Goal: Information Seeking & Learning: Learn about a topic

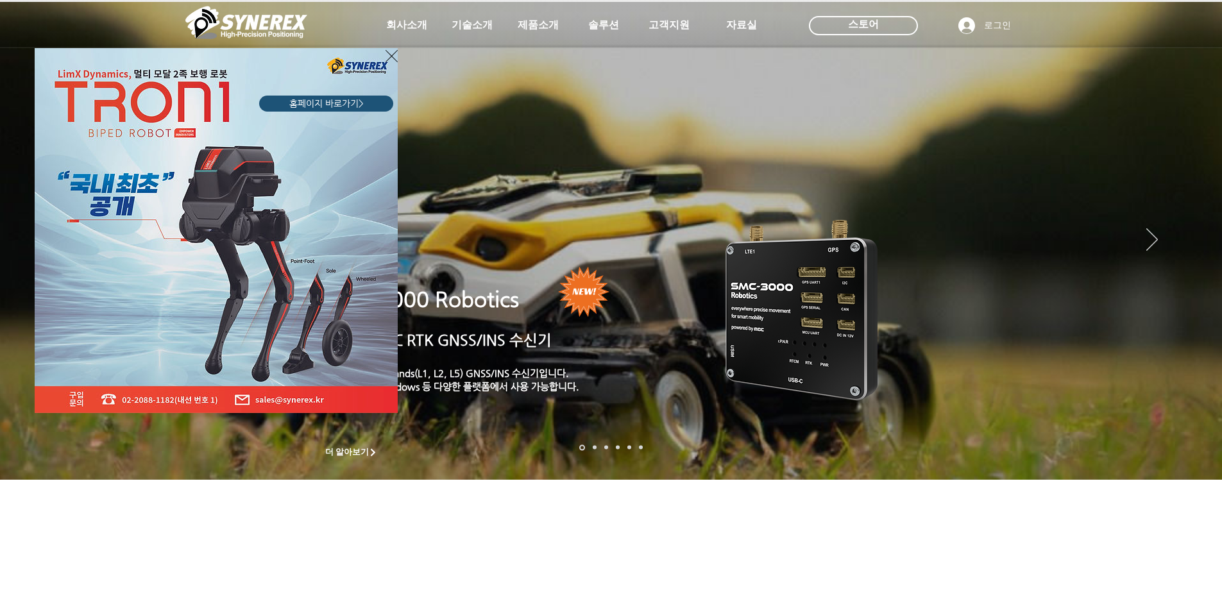
click at [961, 288] on div "LimX Dinamics" at bounding box center [611, 303] width 1222 height 606
click at [389, 53] on icon "사이트로 돌아가기" at bounding box center [391, 56] width 12 height 16
click at [386, 49] on icon "사이트로 돌아가기" at bounding box center [391, 56] width 12 height 16
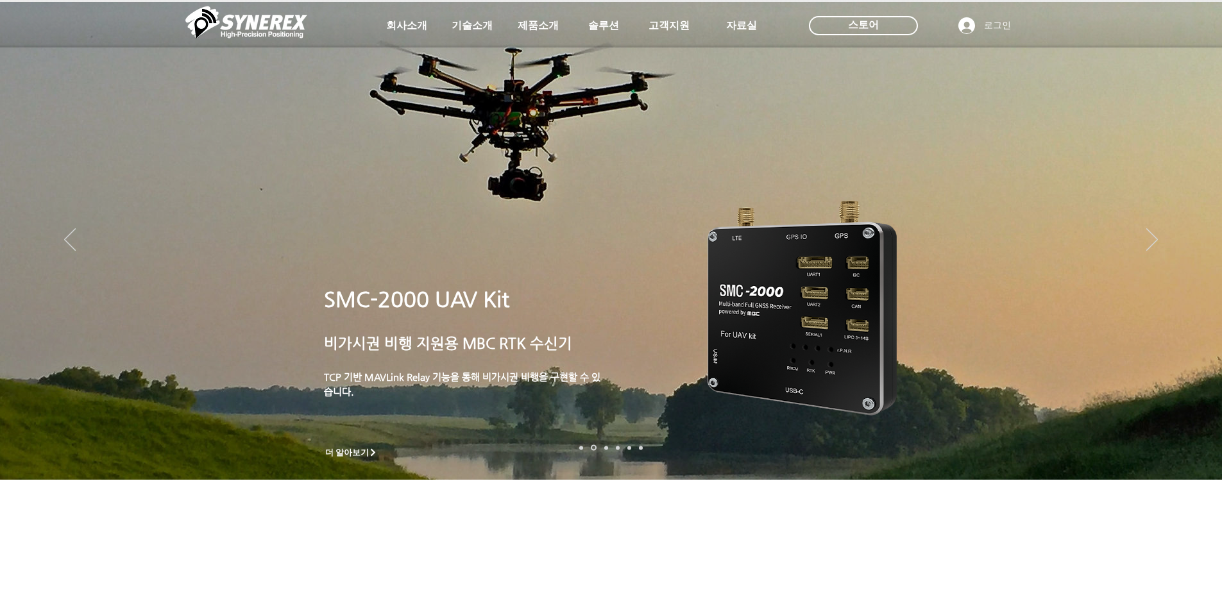
click at [349, 449] on span "더 알아보기" at bounding box center [347, 453] width 44 height 12
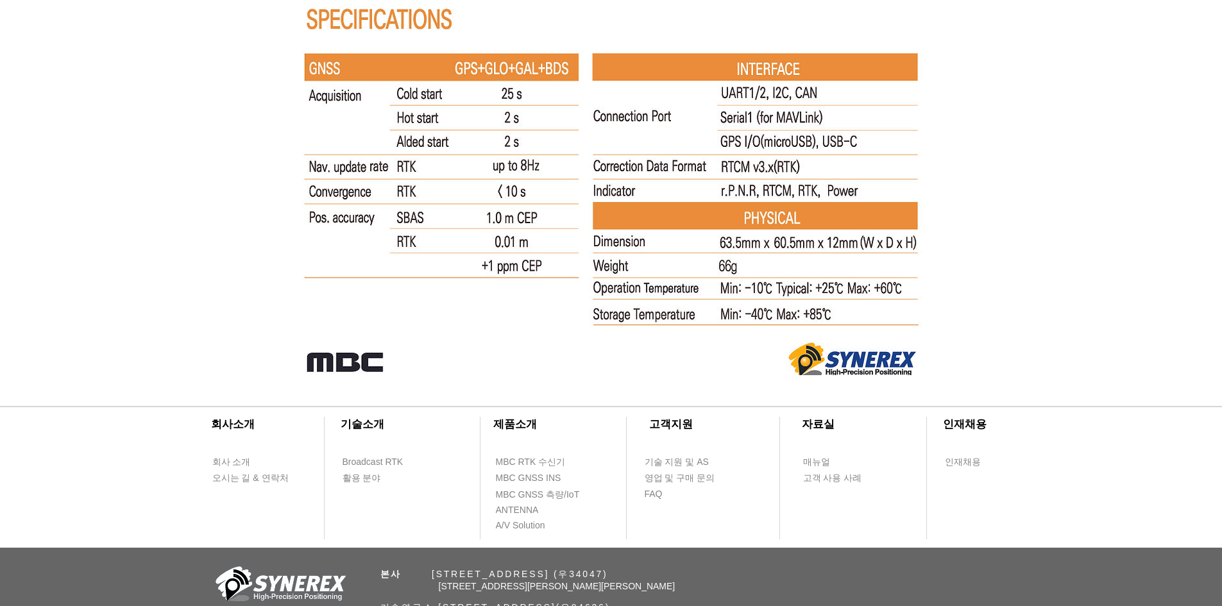
scroll to position [8408, 0]
